Goal: Check status: Check status

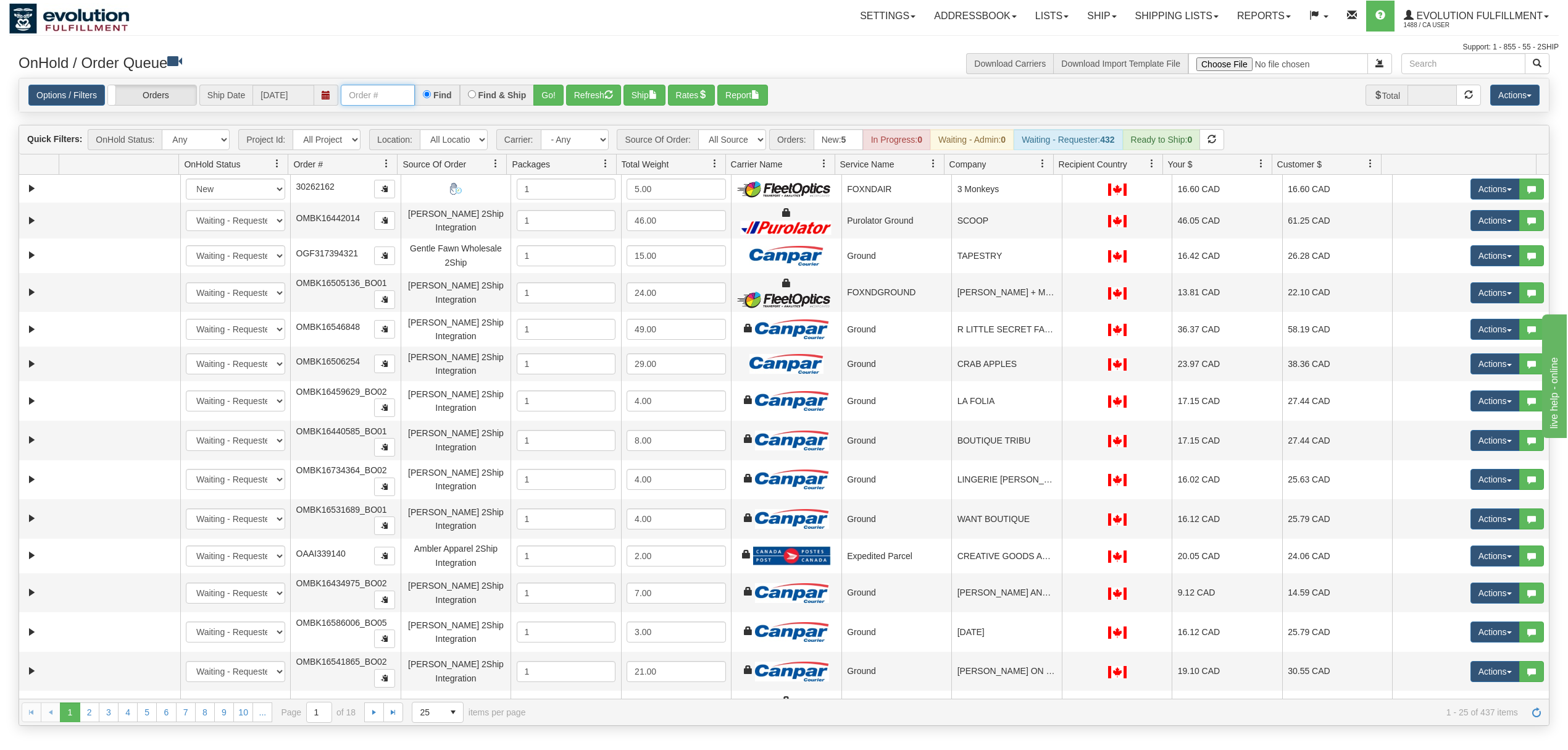
click at [376, 98] on input "text" at bounding box center [377, 95] width 74 height 21
click at [548, 93] on button "Go!" at bounding box center [548, 95] width 30 height 21
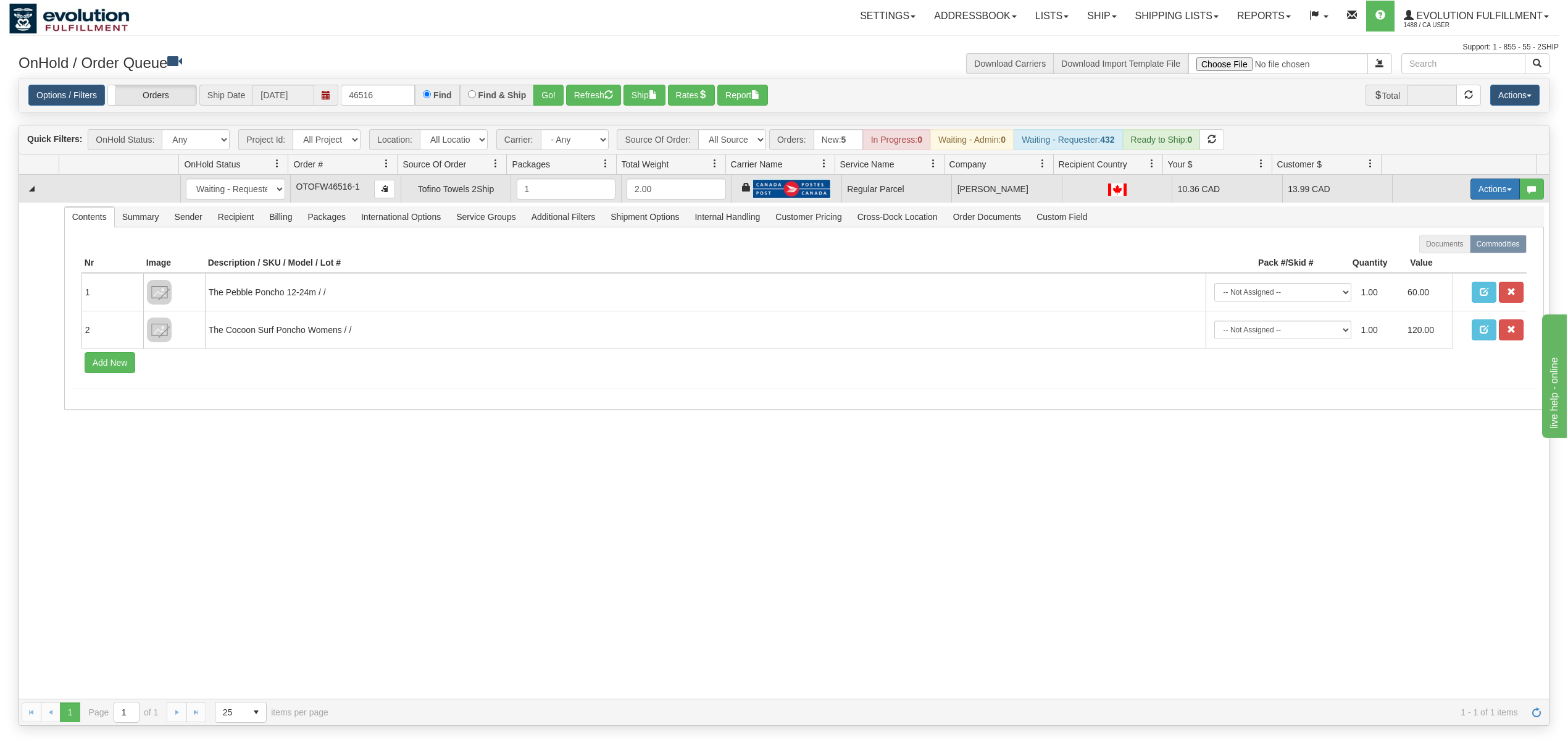
click at [1480, 193] on button "Actions" at bounding box center [1496, 189] width 49 height 21
click at [1433, 249] on span "Rate All Services" at bounding box center [1469, 244] width 74 height 10
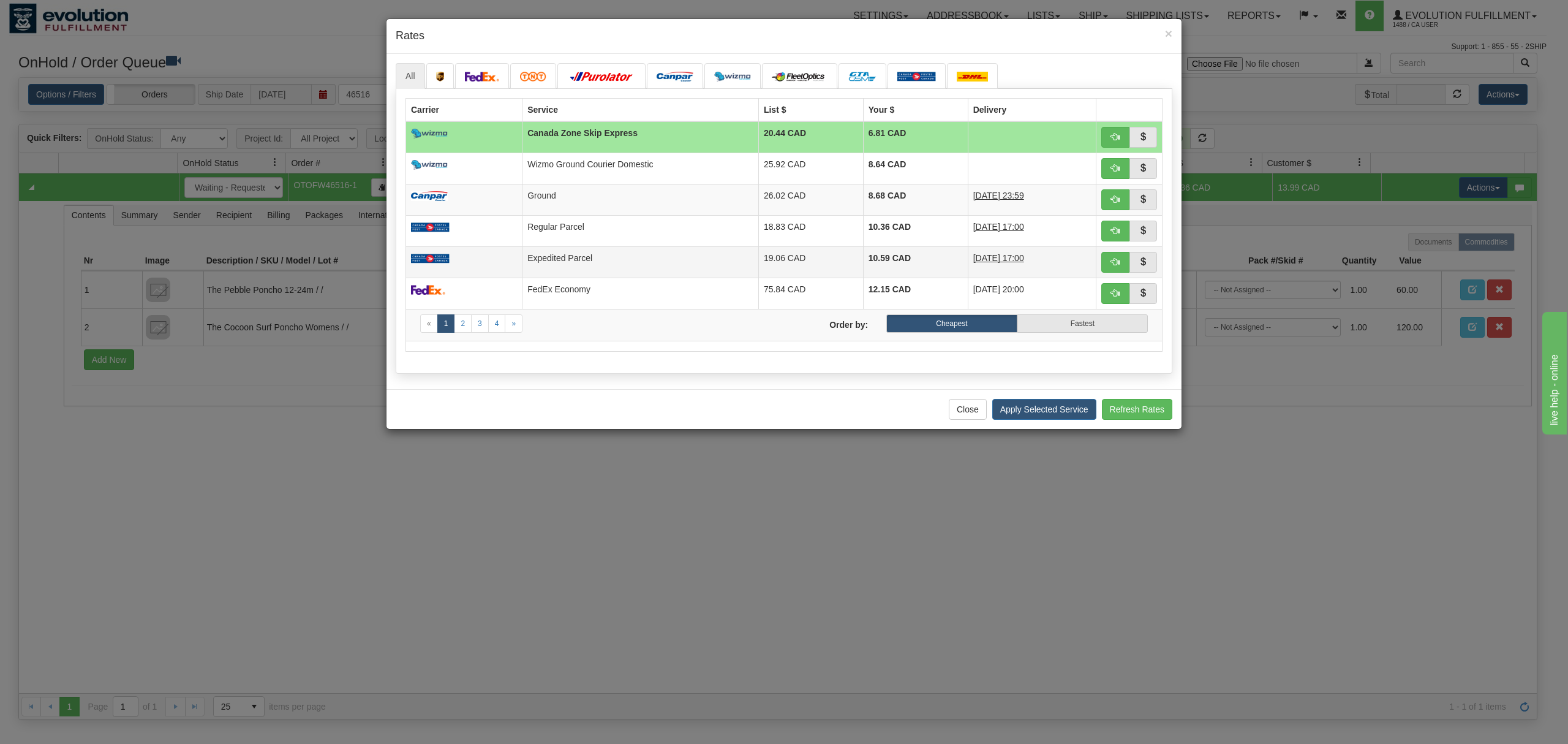
click at [584, 261] on td "Expedited Parcel" at bounding box center [640, 262] width 237 height 31
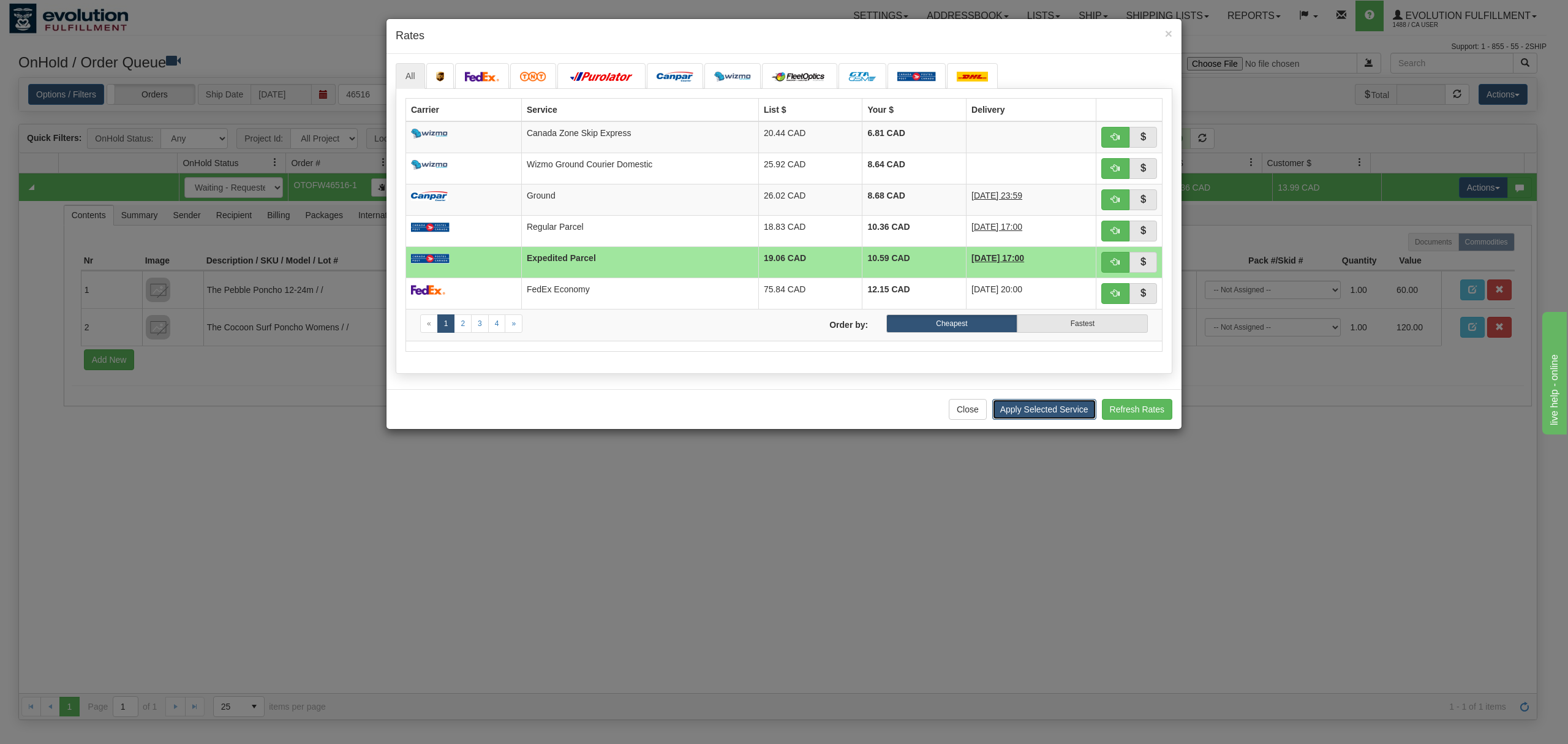
click at [1055, 415] on button "Apply Selected Service" at bounding box center [1044, 409] width 104 height 21
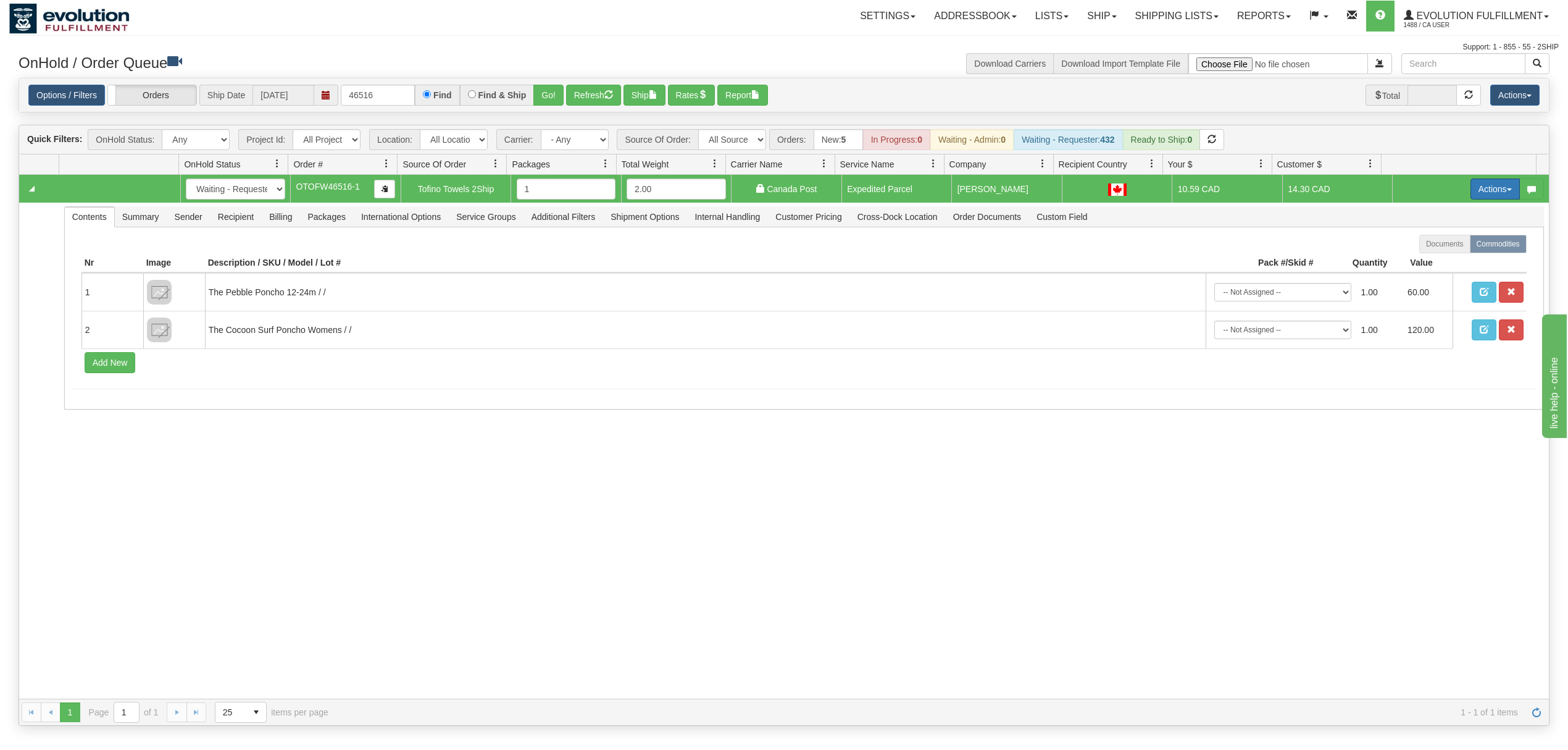
click at [1493, 189] on button "Actions" at bounding box center [1496, 189] width 49 height 21
click at [1433, 265] on span "Ship" at bounding box center [1446, 261] width 26 height 10
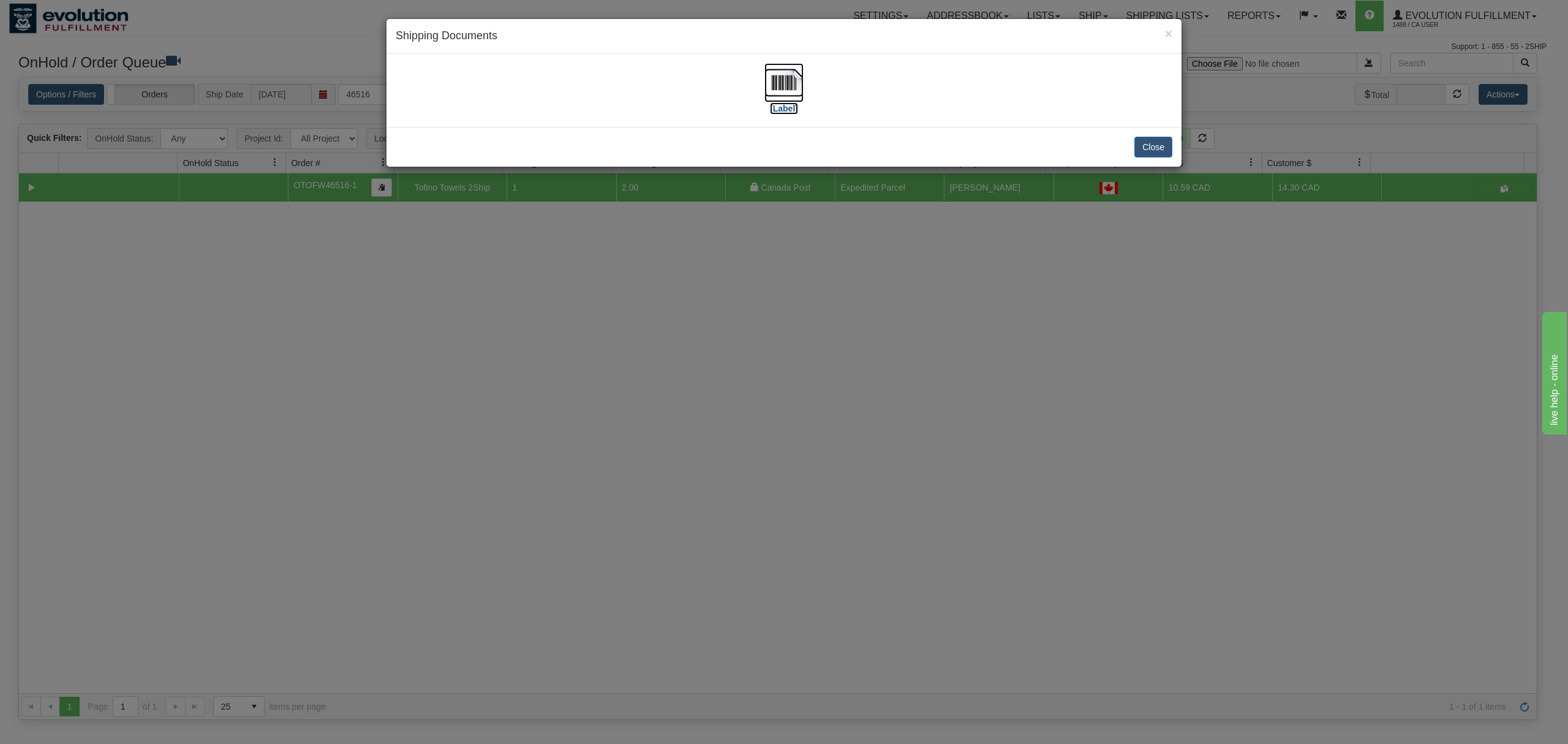
click at [792, 89] on img at bounding box center [784, 82] width 39 height 39
click at [1149, 147] on button "Close" at bounding box center [1153, 147] width 38 height 21
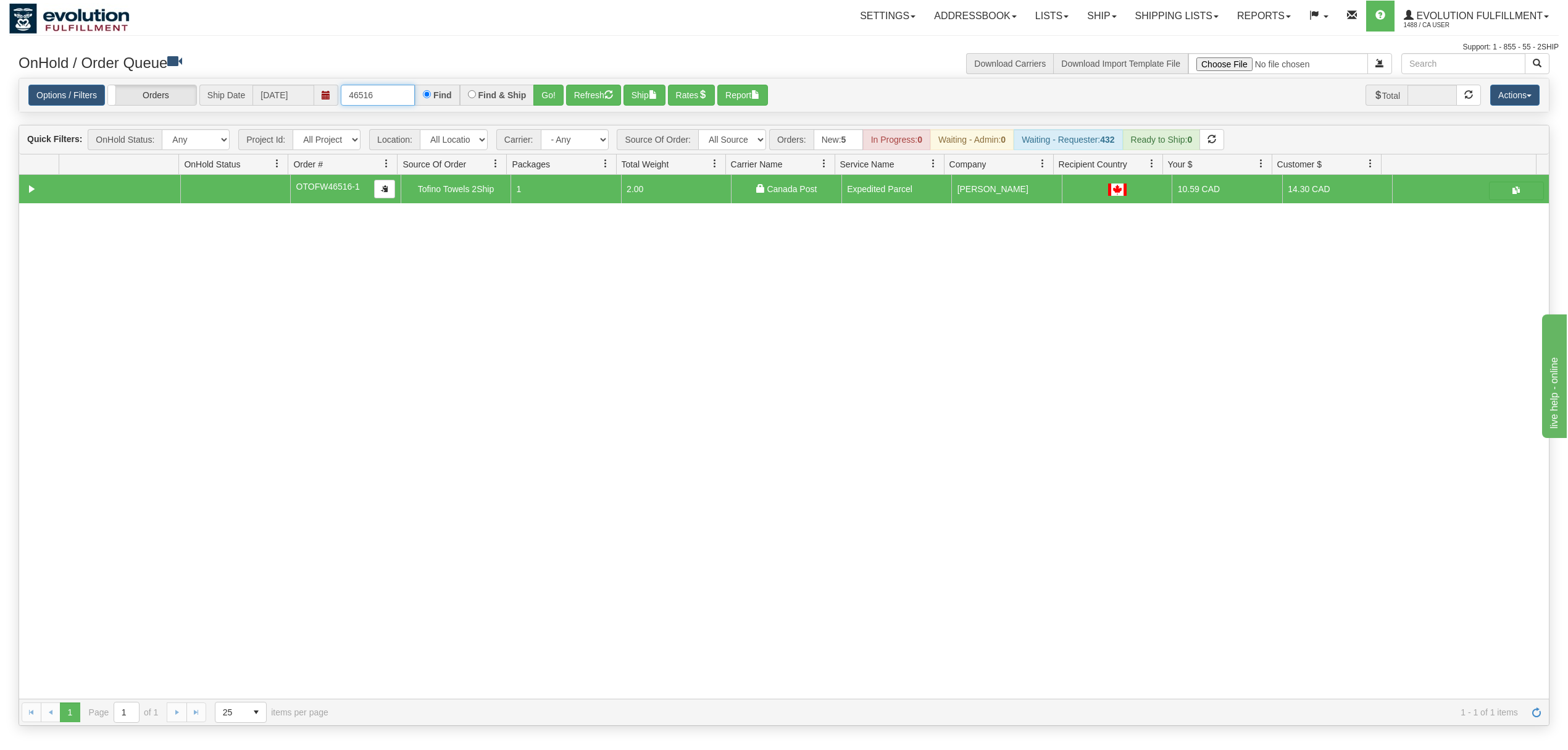
drag, startPoint x: 394, startPoint y: 88, endPoint x: 306, endPoint y: 104, distance: 89.4
click at [306, 104] on div "Options / Filters Group Shipments Orders Ship Date [DATE] 46516 Find Find & Shi…" at bounding box center [784, 95] width 1512 height 22
type input "OTOFW46517-1"
click at [559, 99] on button "Go!" at bounding box center [548, 95] width 30 height 21
